Goal: Information Seeking & Learning: Learn about a topic

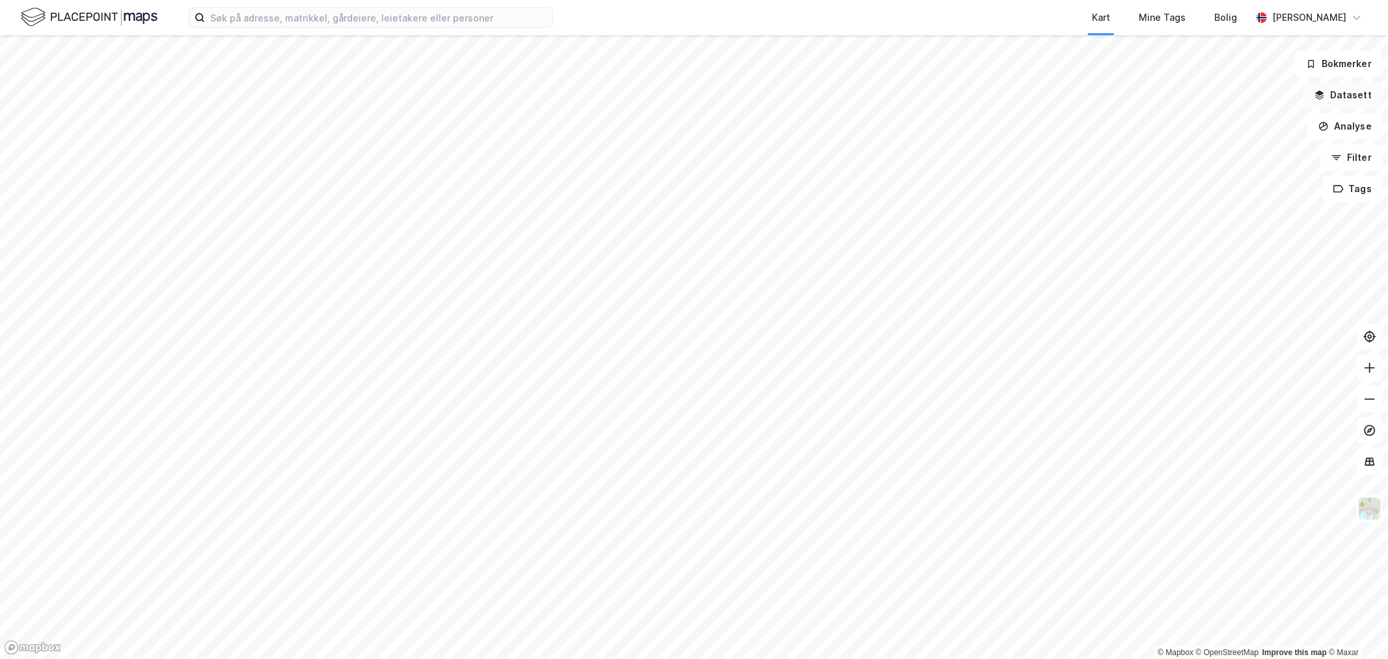
click at [1341, 93] on button "Datasett" at bounding box center [1343, 95] width 79 height 26
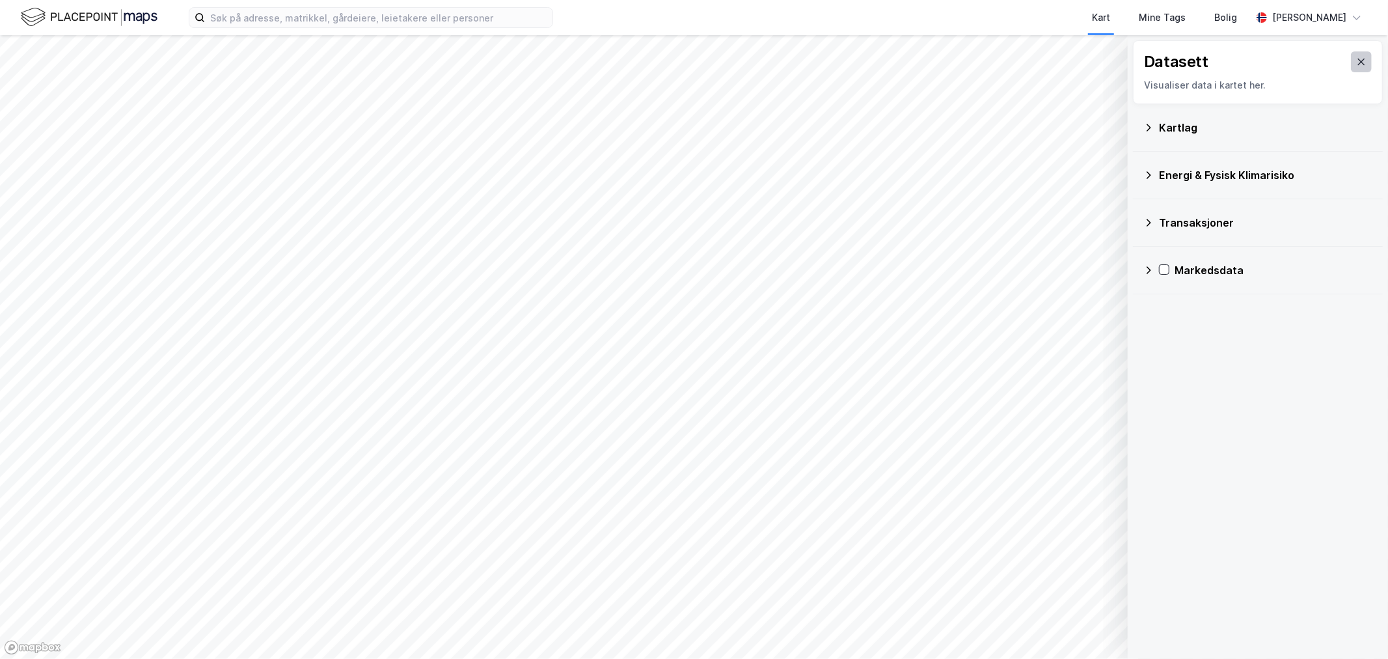
click at [1356, 62] on icon at bounding box center [1361, 62] width 10 height 10
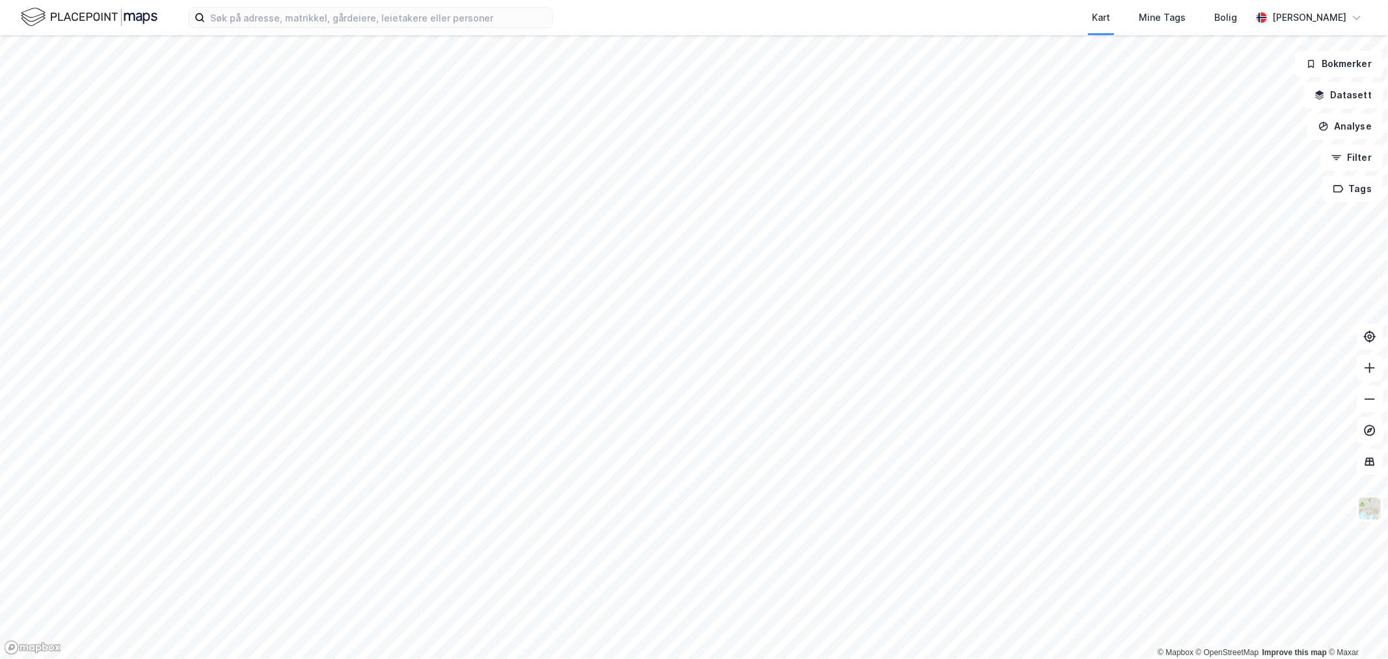
click at [1354, 62] on button "Bokmerker" at bounding box center [1339, 64] width 88 height 26
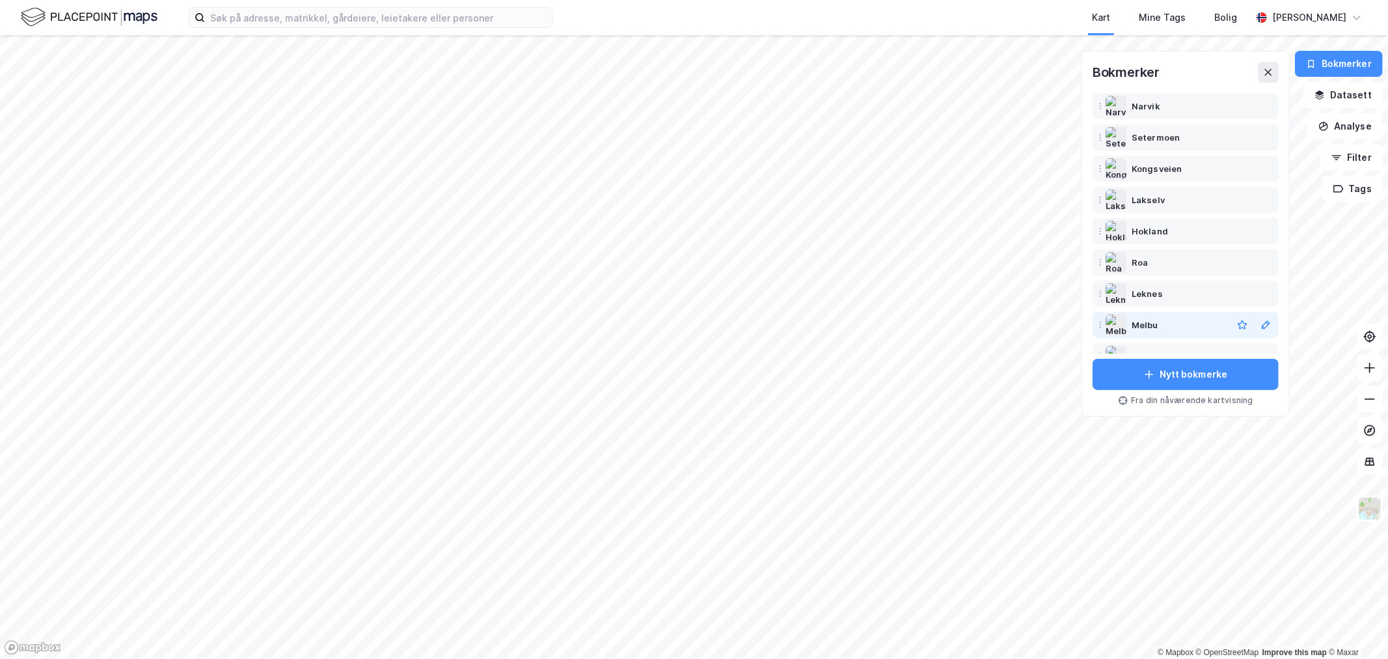
scroll to position [208, 0]
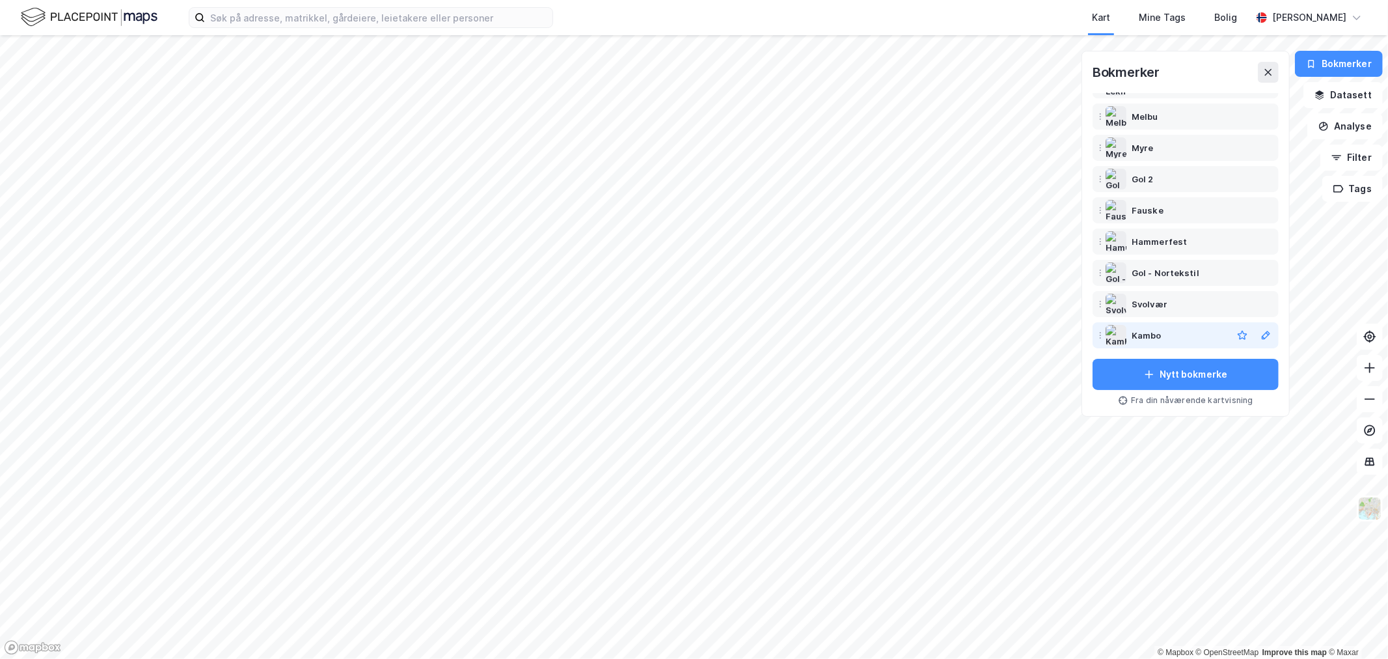
click at [1147, 335] on div "Kambo" at bounding box center [1147, 335] width 30 height 16
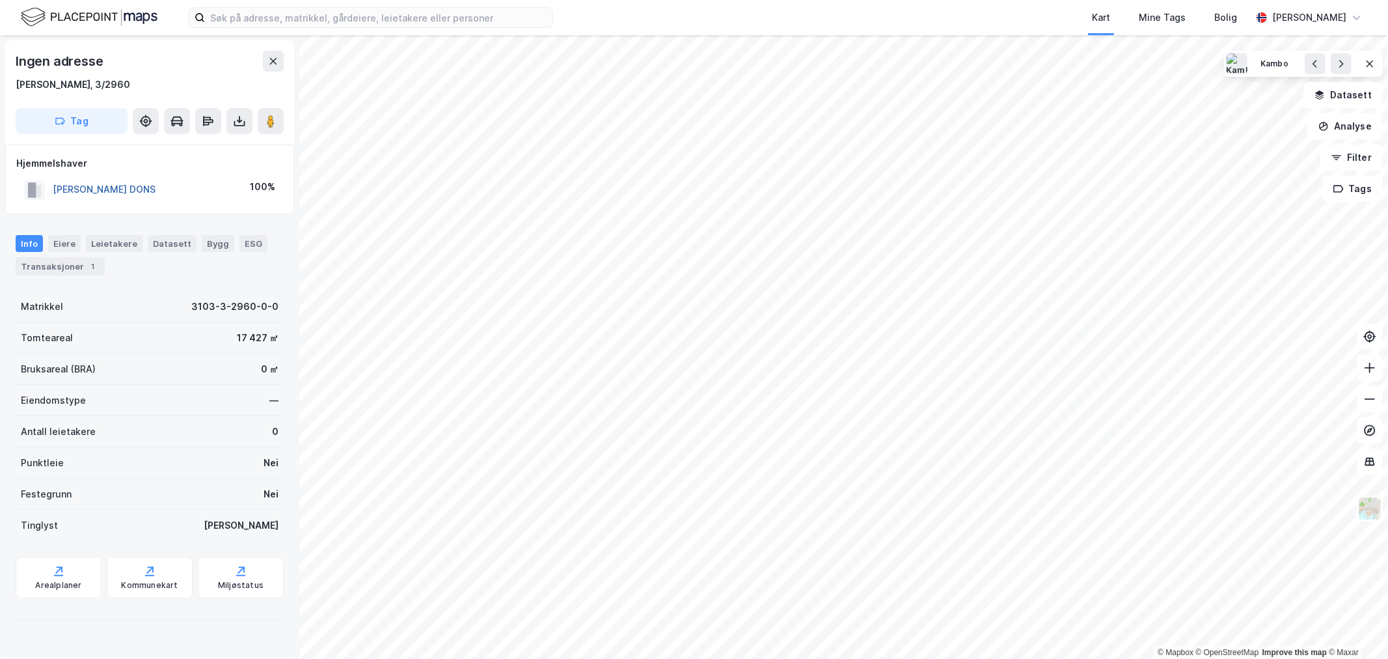
click at [0, 0] on button "WANKEL VIBEKE DONS" at bounding box center [0, 0] width 0 height 0
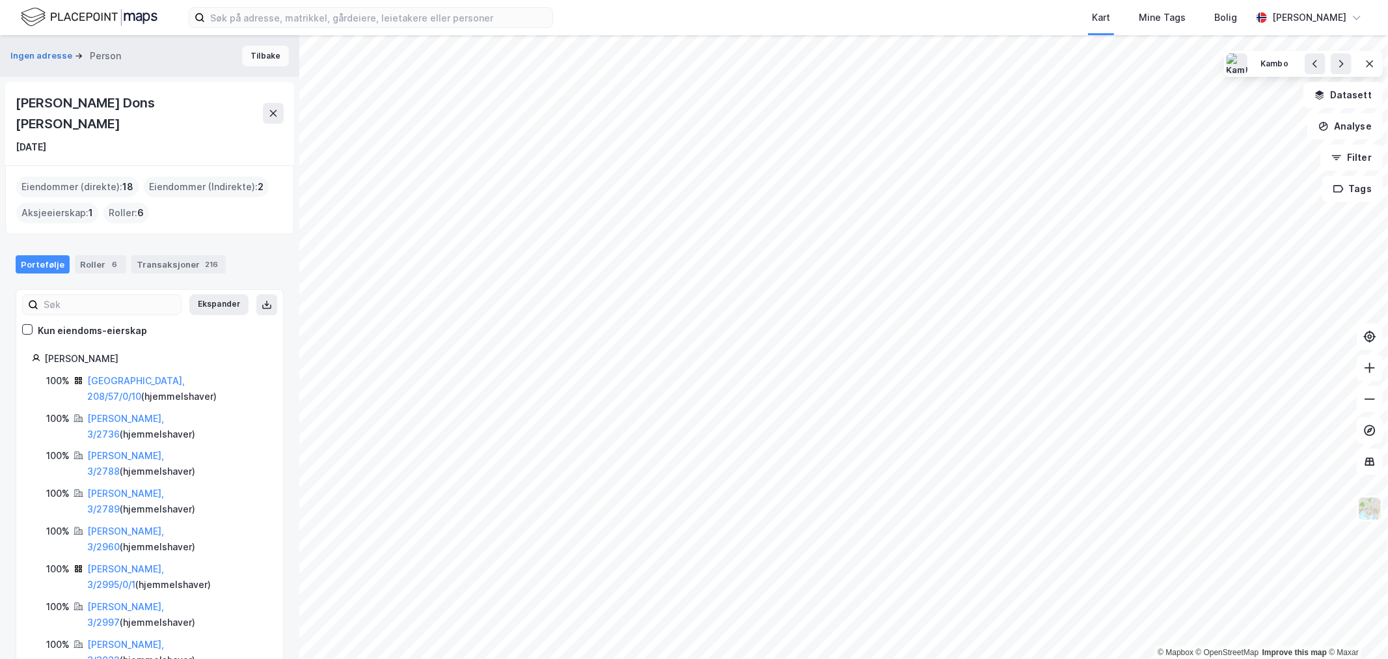
click at [264, 54] on button "Tilbake" at bounding box center [265, 56] width 47 height 21
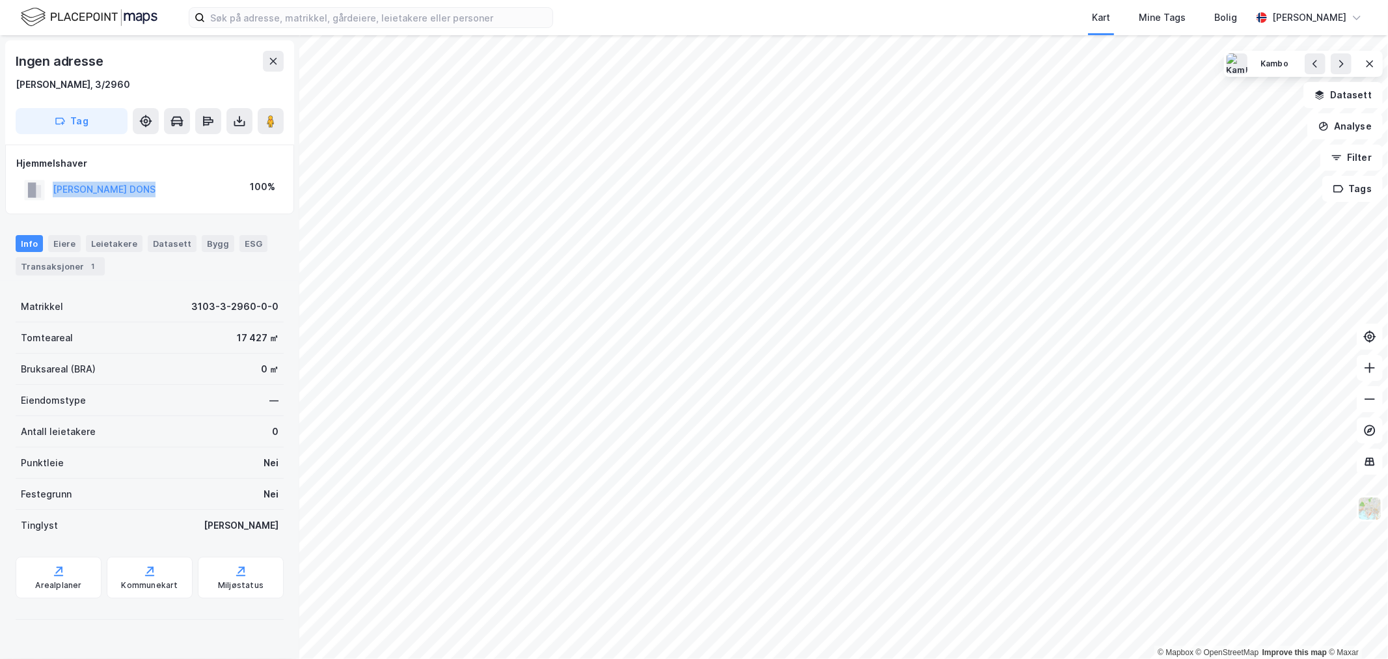
drag, startPoint x: 160, startPoint y: 187, endPoint x: 49, endPoint y: 185, distance: 110.7
click at [49, 185] on div "WANKEL VIBEKE DONS 100%" at bounding box center [149, 189] width 267 height 27
copy button "WANKEL VIBEKE DONS"
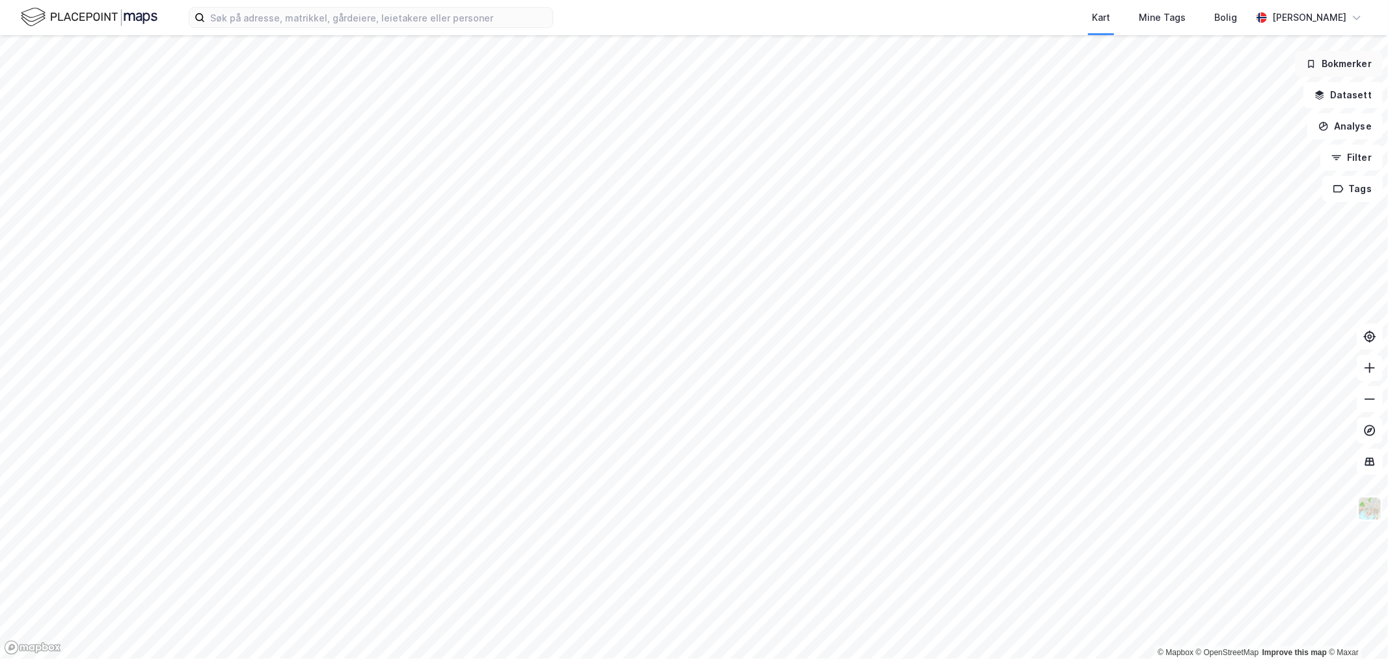
click at [1349, 59] on button "Bokmerker" at bounding box center [1339, 64] width 88 height 26
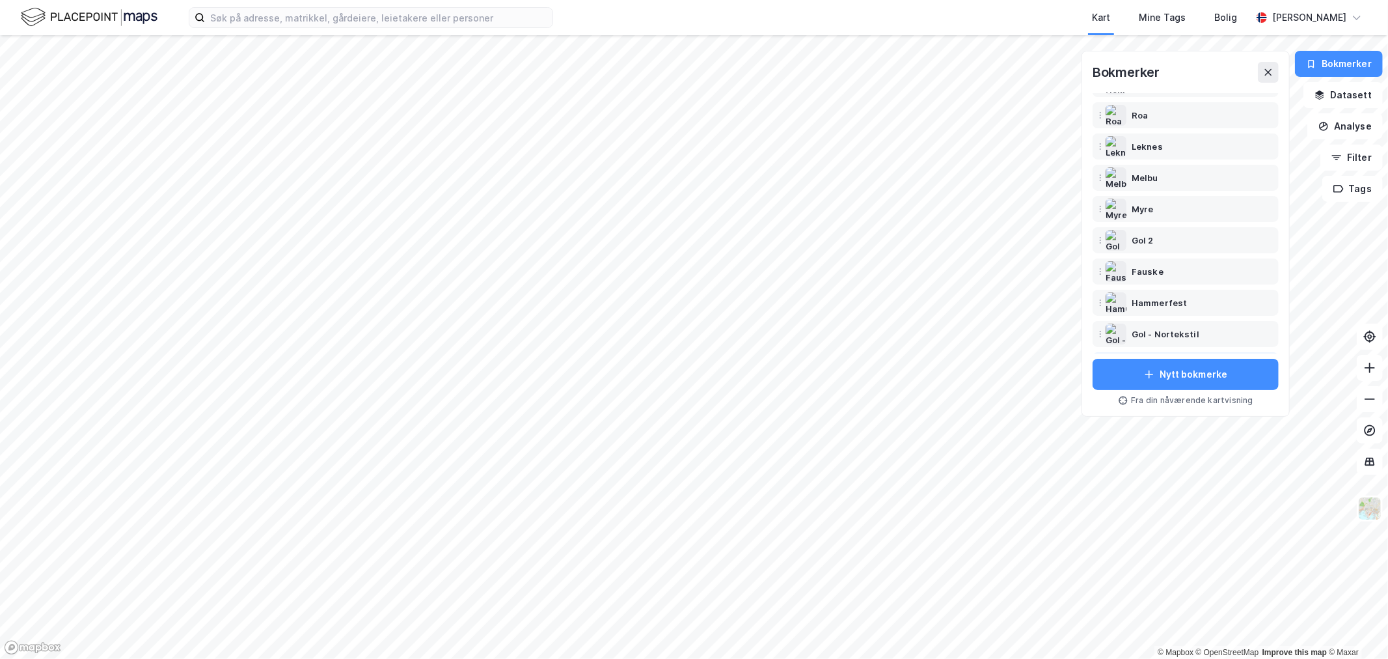
scroll to position [208, 0]
click at [1150, 329] on div "Kambo" at bounding box center [1147, 335] width 30 height 16
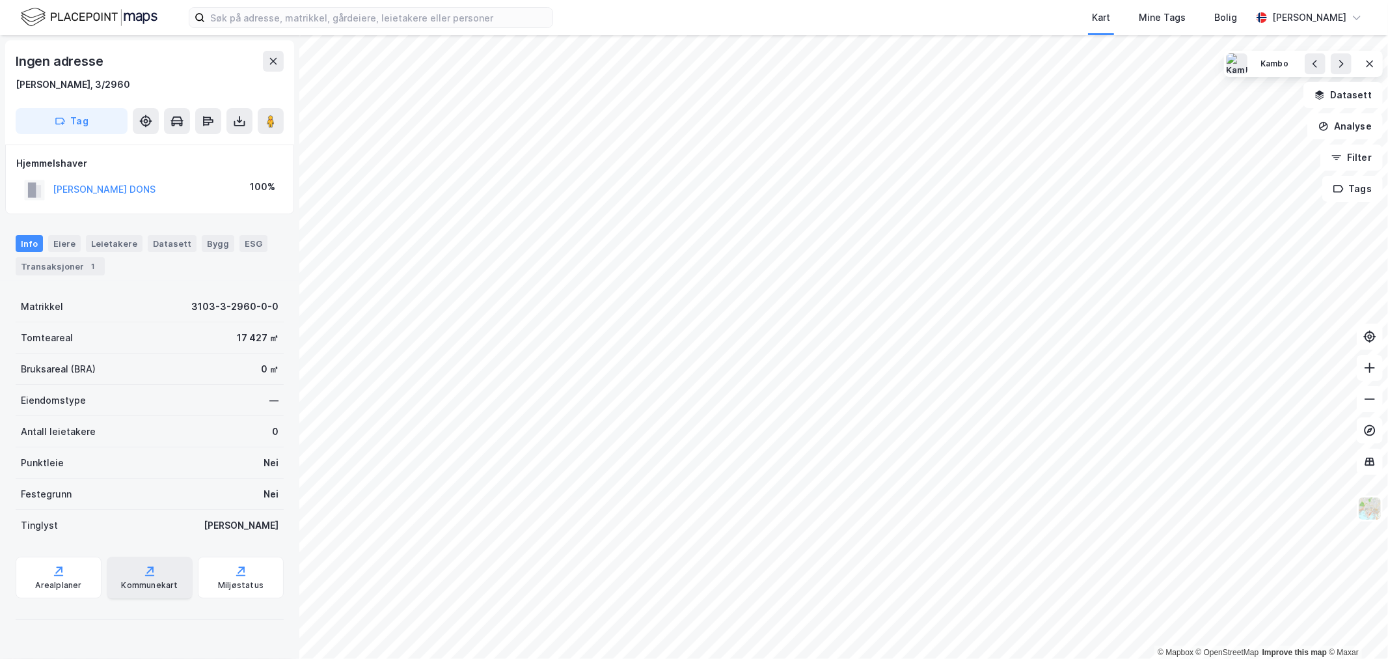
click at [154, 576] on div "Kommunekart" at bounding box center [150, 578] width 86 height 42
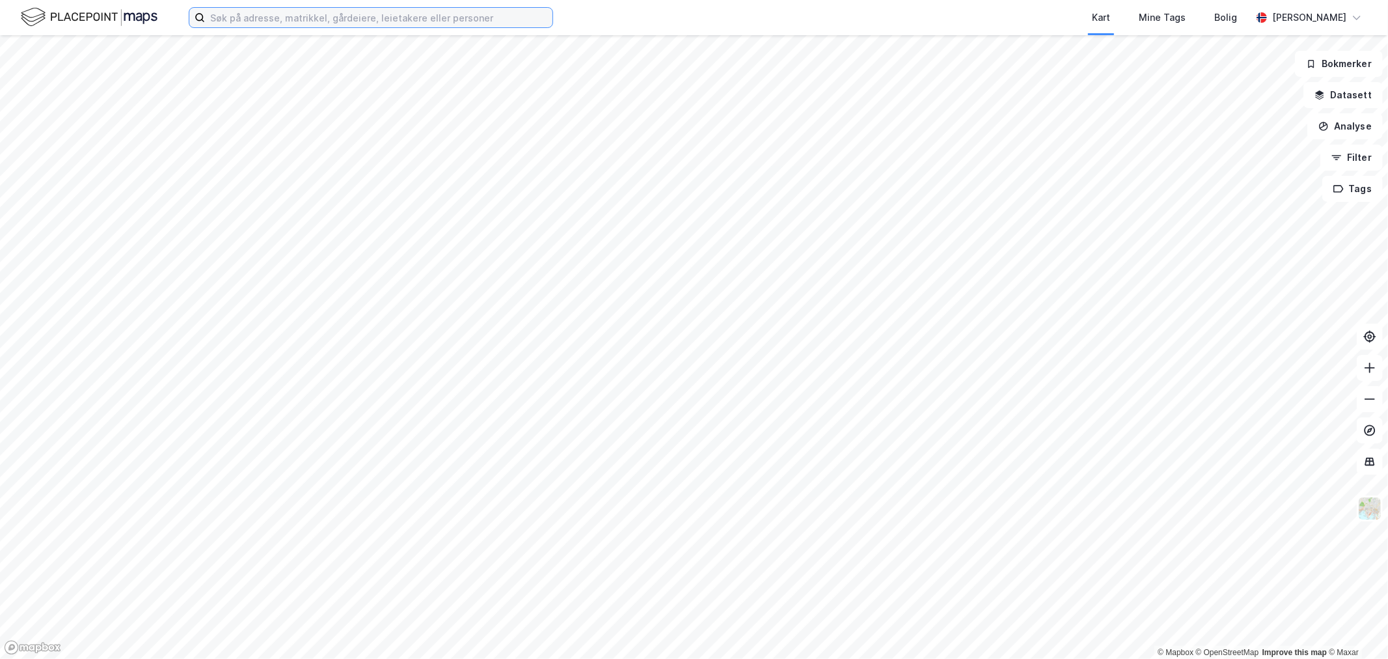
click at [355, 16] on input at bounding box center [379, 18] width 348 height 20
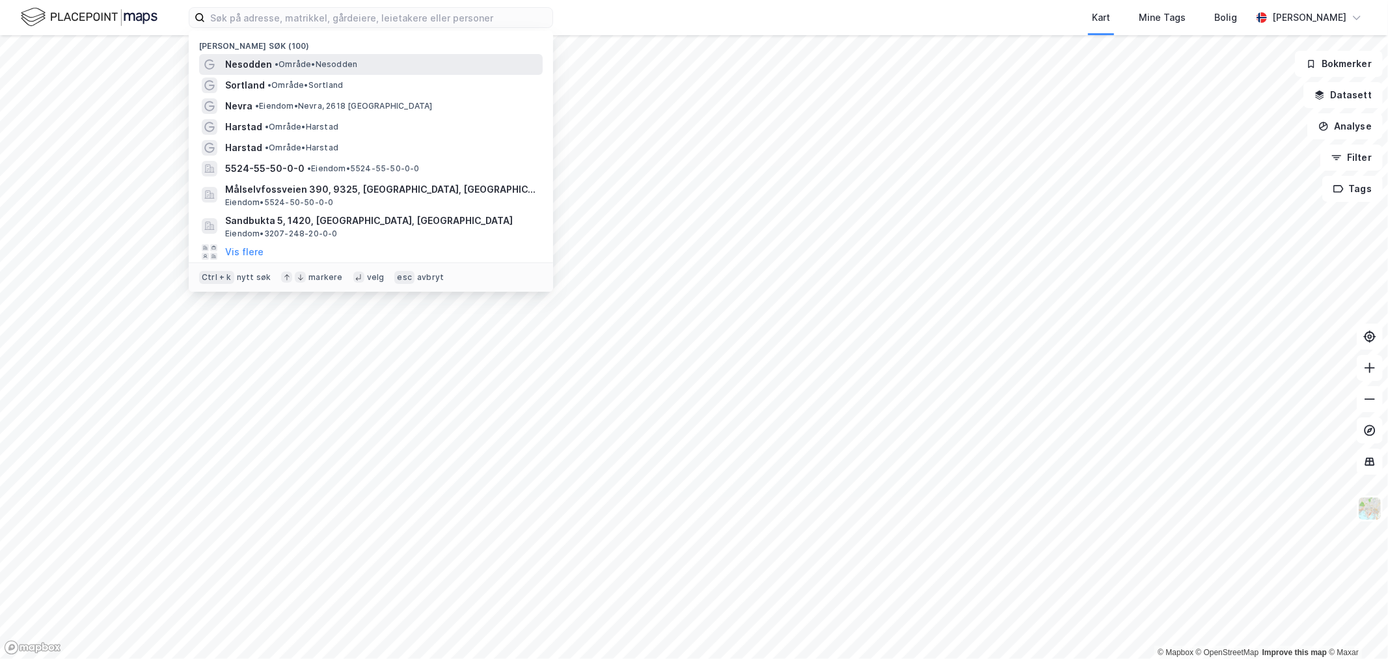
click at [251, 61] on span "Nesodden" at bounding box center [248, 65] width 47 height 16
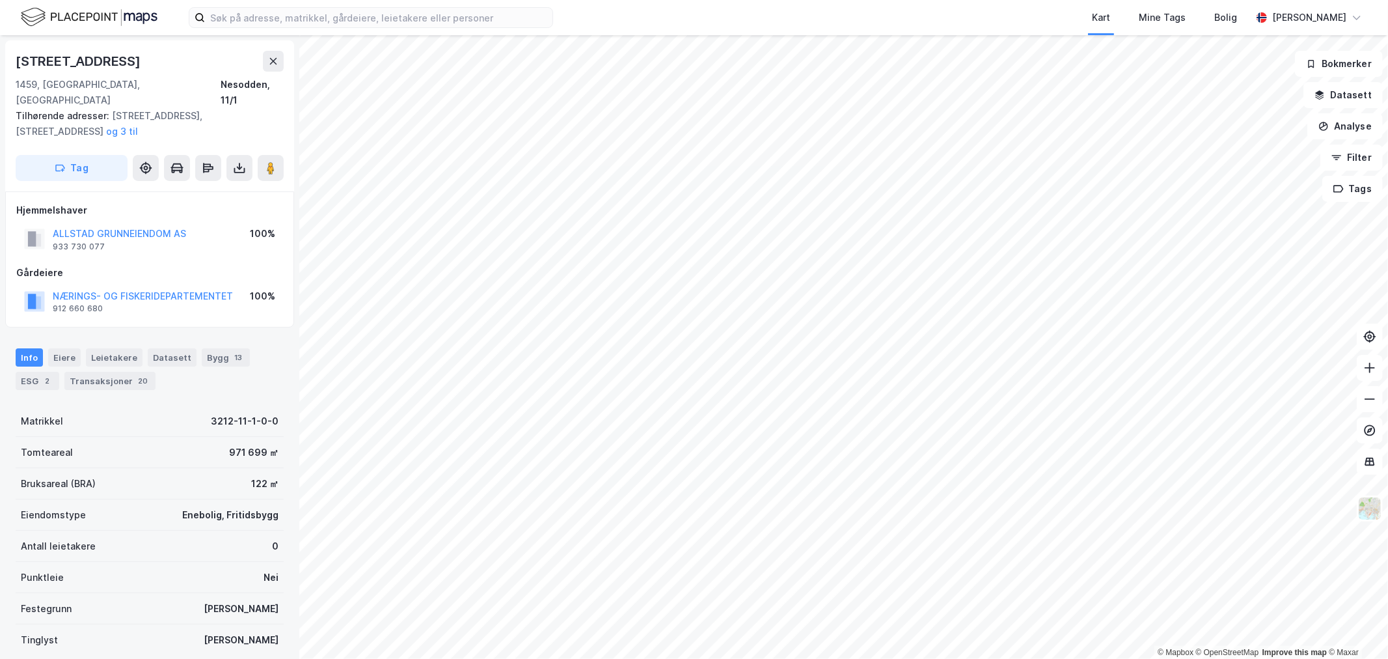
click at [790, 658] on html "Kart Mine Tags Bolig Arne Bertelsen © Mapbox © OpenStreetMap Improve this map ©…" at bounding box center [694, 329] width 1388 height 659
click at [1341, 104] on button "Datasett" at bounding box center [1343, 95] width 79 height 26
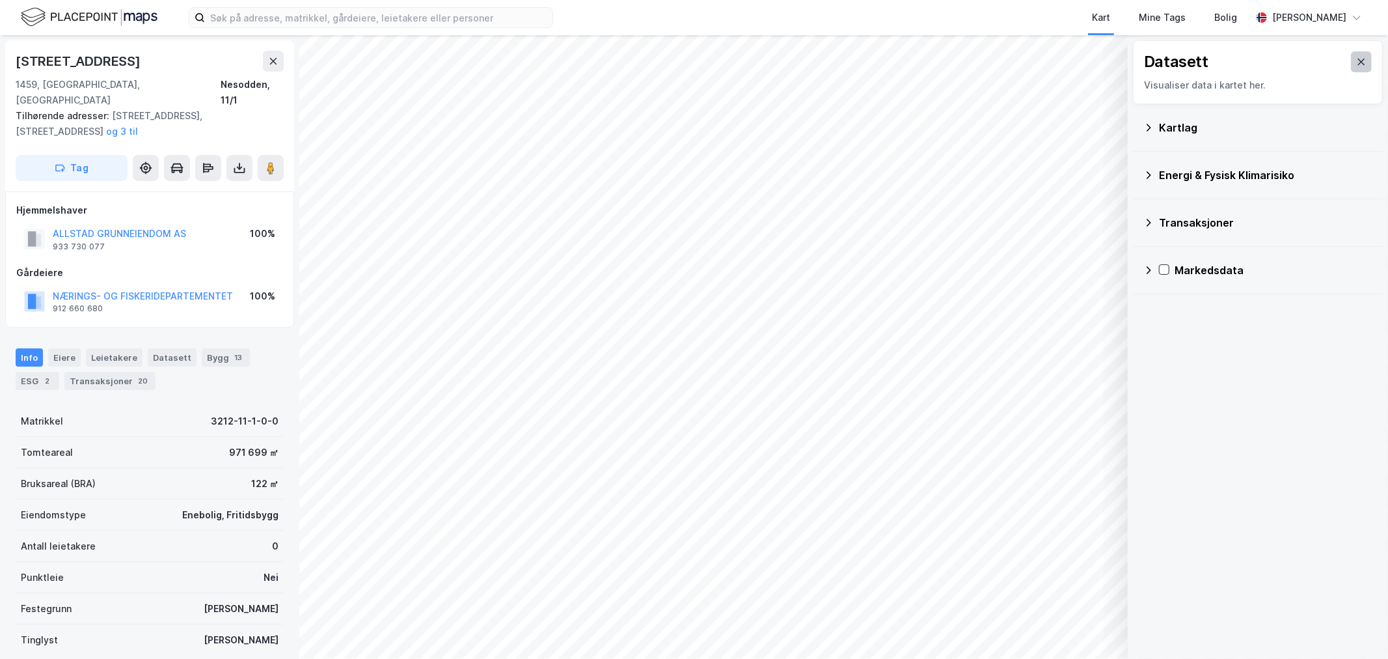
click at [1356, 62] on icon at bounding box center [1361, 62] width 10 height 10
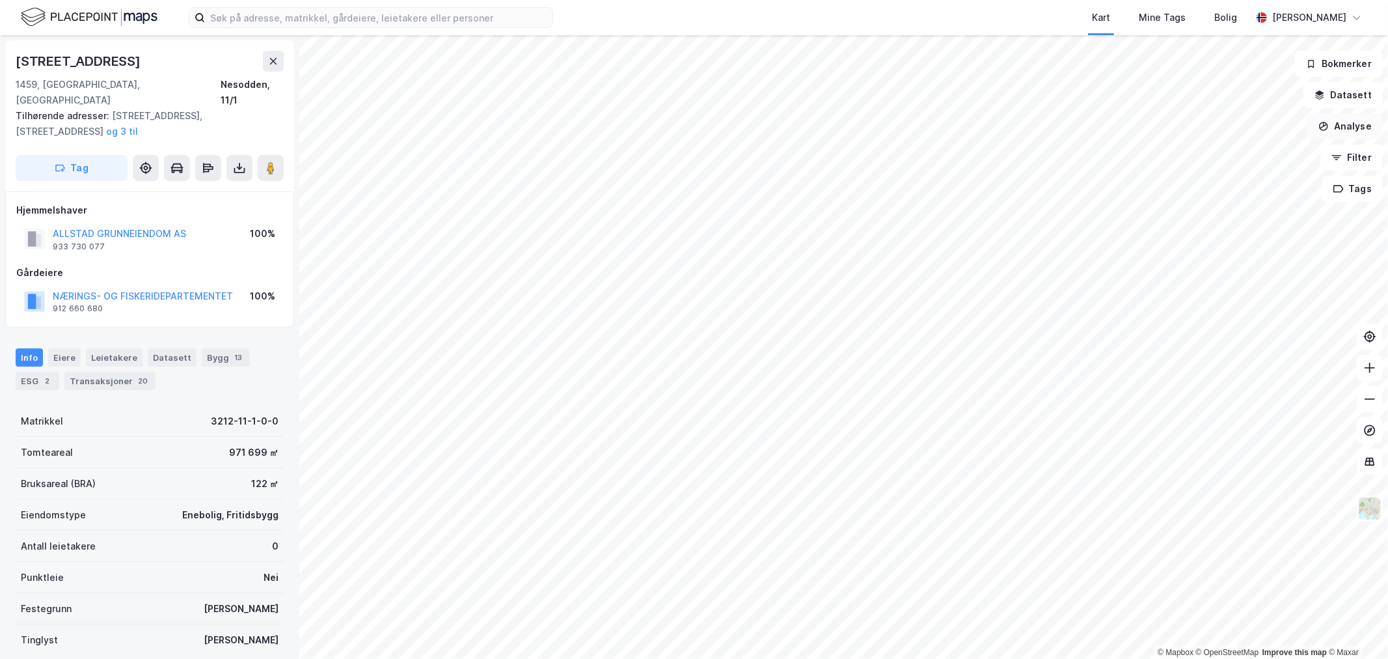
click at [1346, 132] on button "Analyse" at bounding box center [1346, 126] width 76 height 26
click at [1209, 152] on div "Tegn område" at bounding box center [1232, 153] width 113 height 11
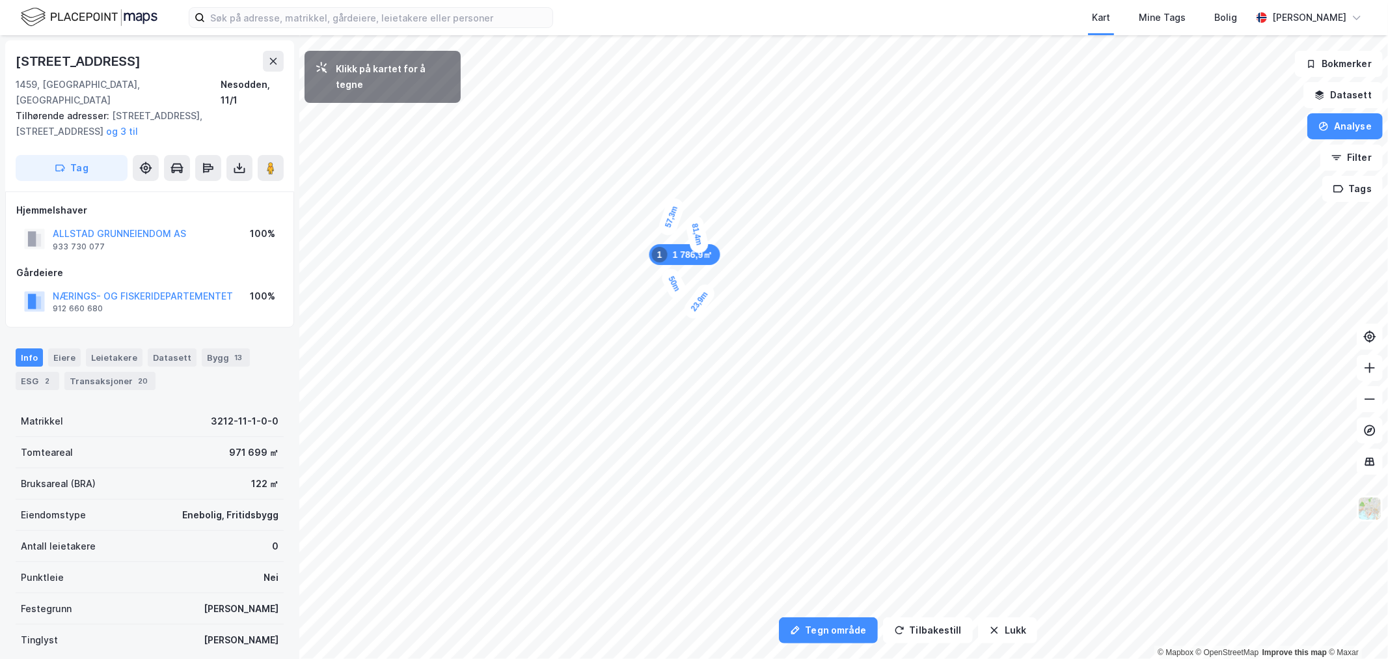
click at [710, 285] on div "23,9m" at bounding box center [699, 301] width 37 height 41
click at [0, 0] on button "ALLSTAD GRUNNEIENDOM AS" at bounding box center [0, 0] width 0 height 0
